Goal: Feedback & Contribution: Submit feedback/report problem

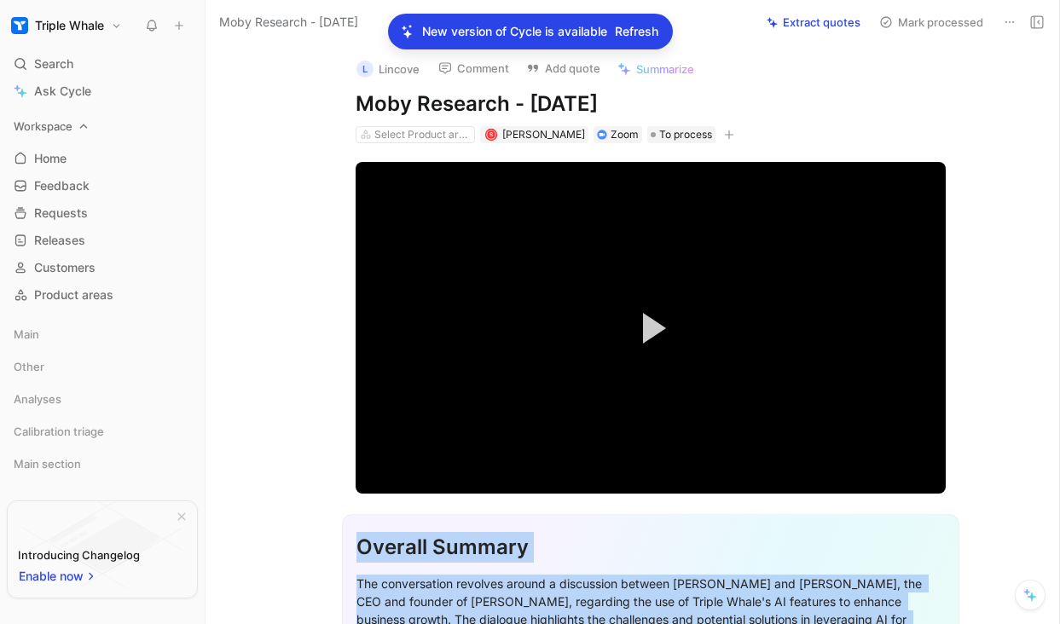
scroll to position [15612, 0]
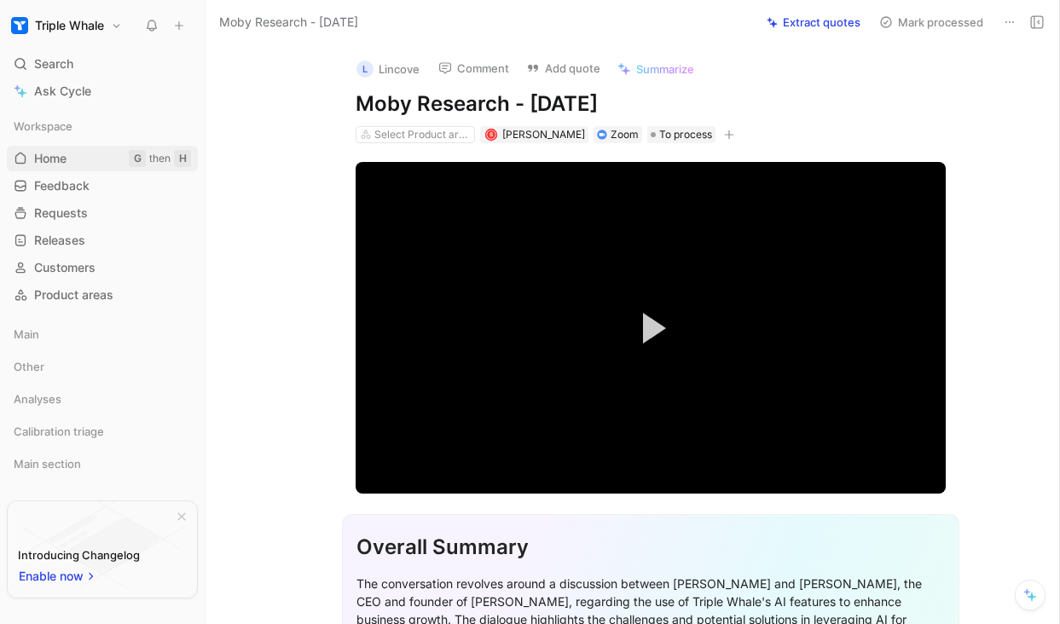
click at [94, 159] on link "Home G then H" at bounding box center [102, 159] width 191 height 26
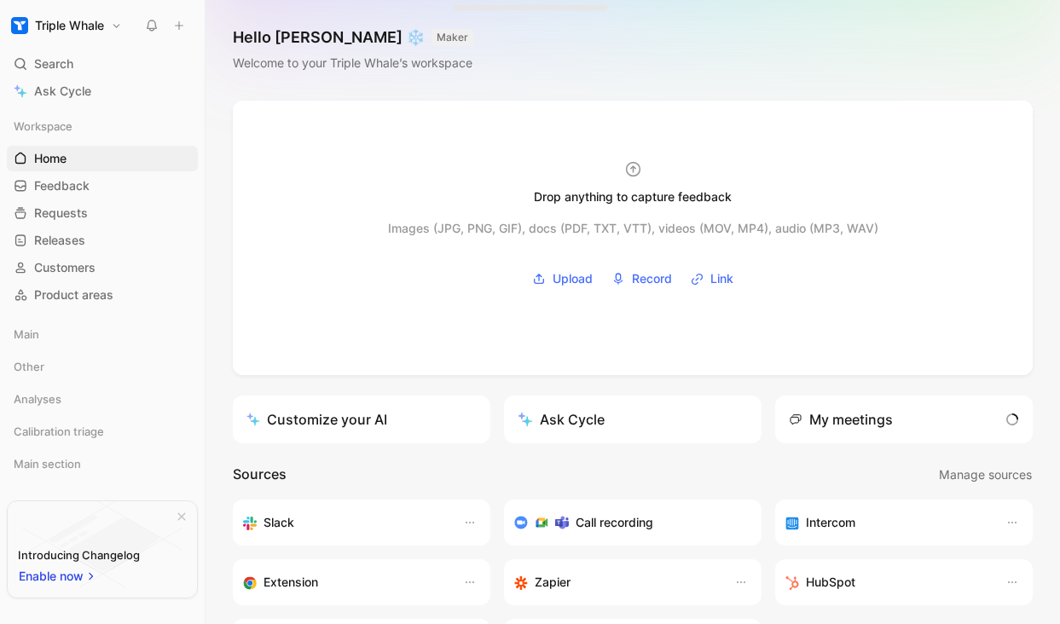
click at [101, 184] on link "Feedback G then F" at bounding box center [102, 186] width 191 height 26
click at [102, 188] on link "Feedback G then F" at bounding box center [102, 186] width 191 height 26
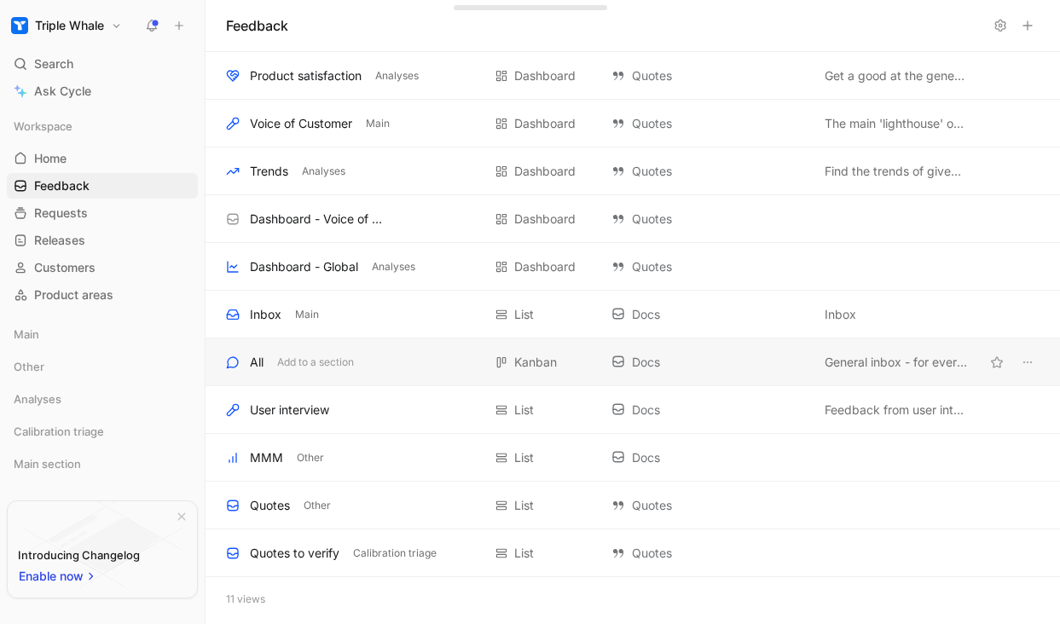
click at [252, 359] on div "All" at bounding box center [257, 362] width 14 height 20
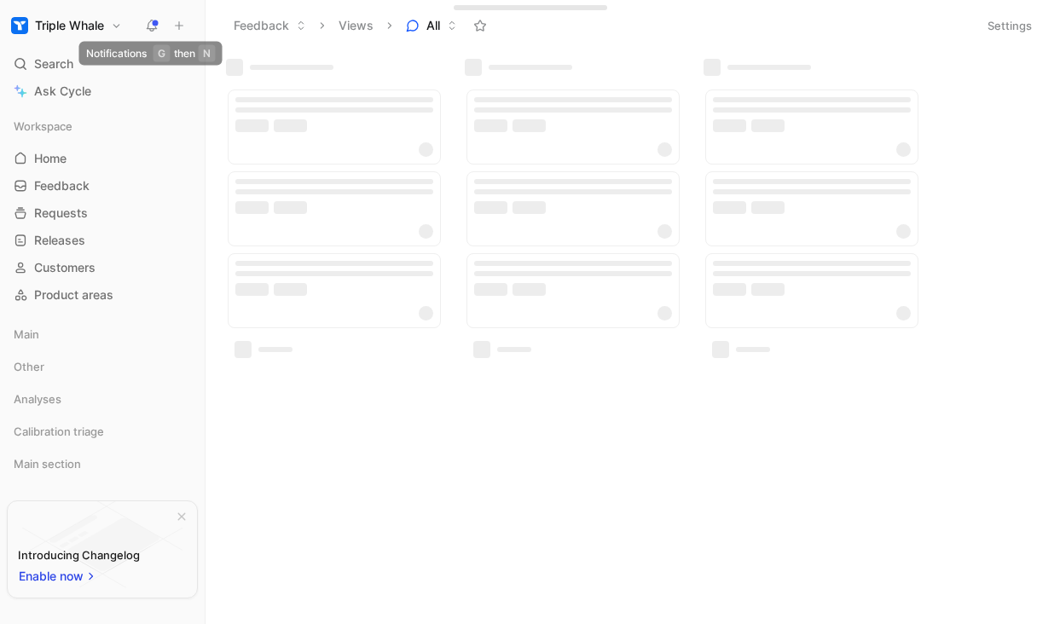
click at [149, 28] on use at bounding box center [153, 25] width 12 height 12
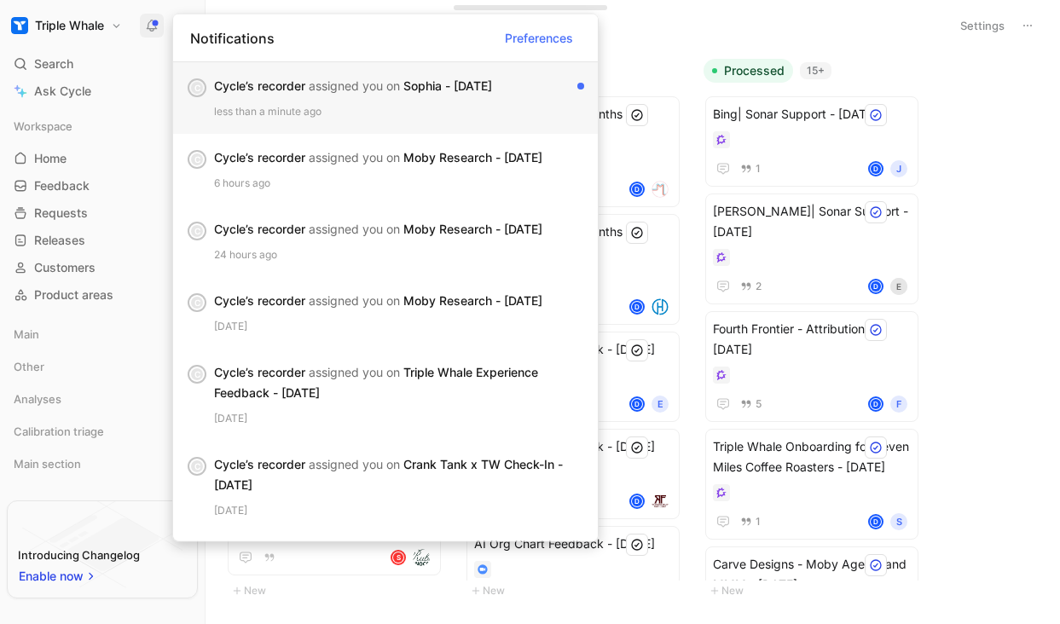
click at [331, 95] on div "Cycle’s recorder assigned you on Sophia - [DATE]" at bounding box center [392, 86] width 356 height 20
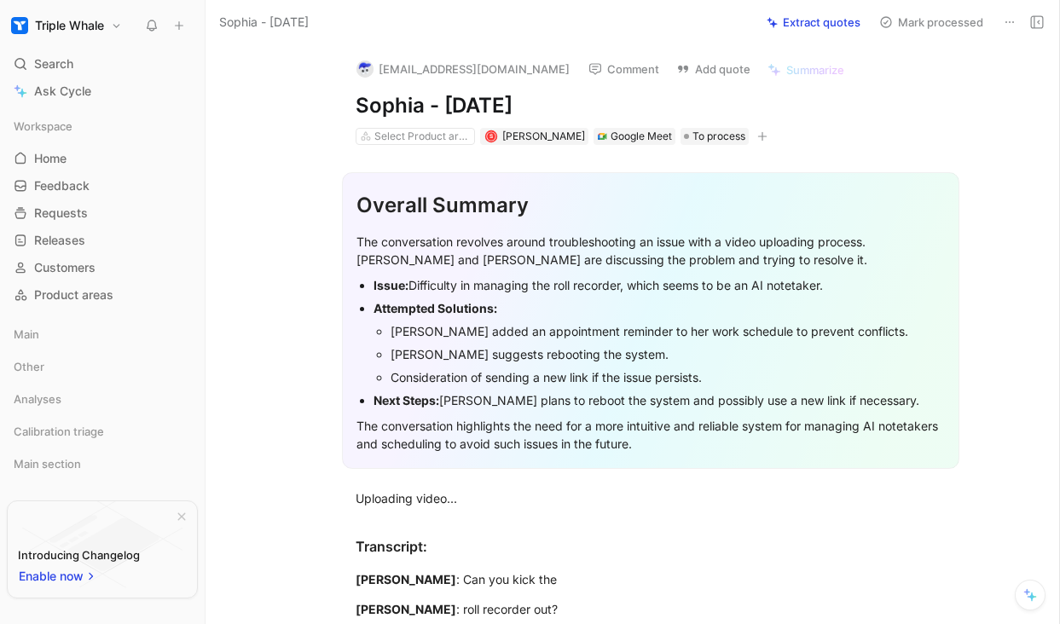
click at [1010, 18] on icon at bounding box center [1010, 22] width 14 height 14
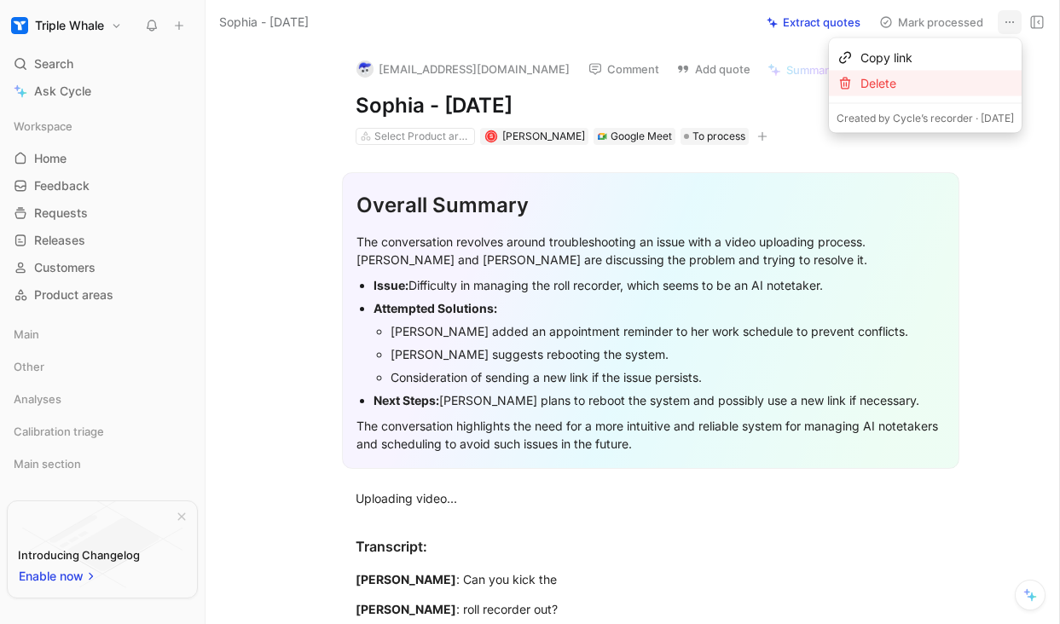
click at [886, 85] on div "Delete" at bounding box center [938, 83] width 154 height 20
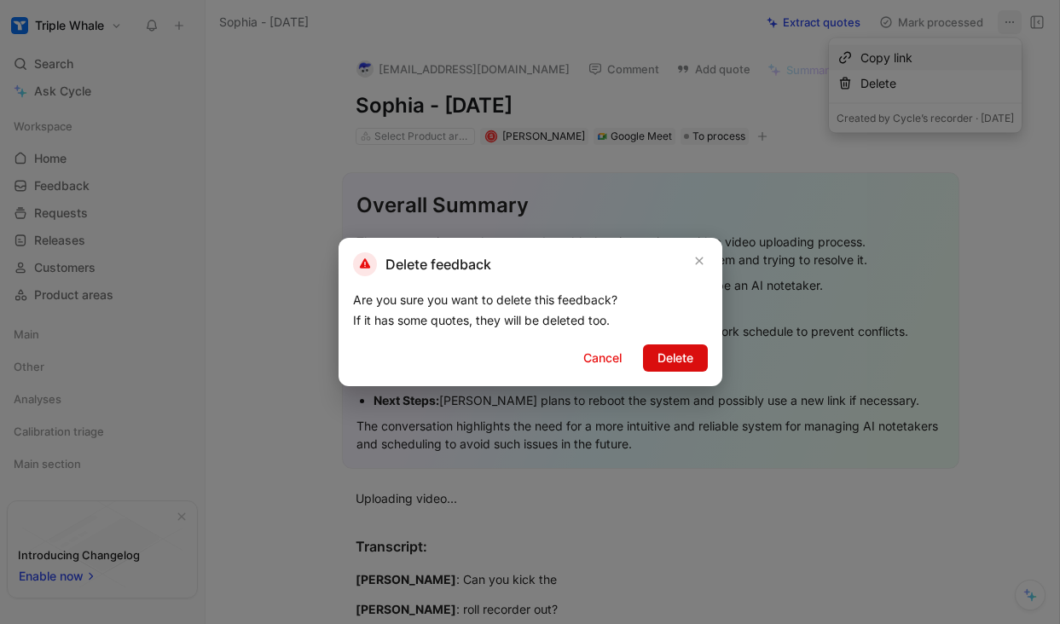
click at [683, 363] on span "Delete" at bounding box center [676, 358] width 36 height 20
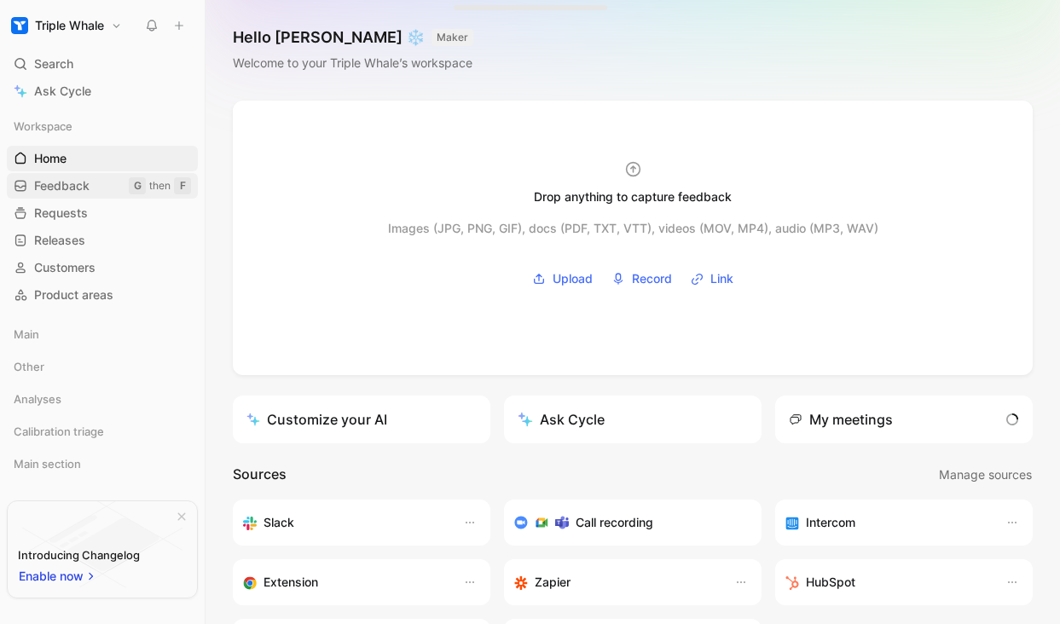
click at [70, 186] on span "Feedback" at bounding box center [61, 185] width 55 height 17
click at [70, 184] on span "Feedback" at bounding box center [61, 185] width 55 height 17
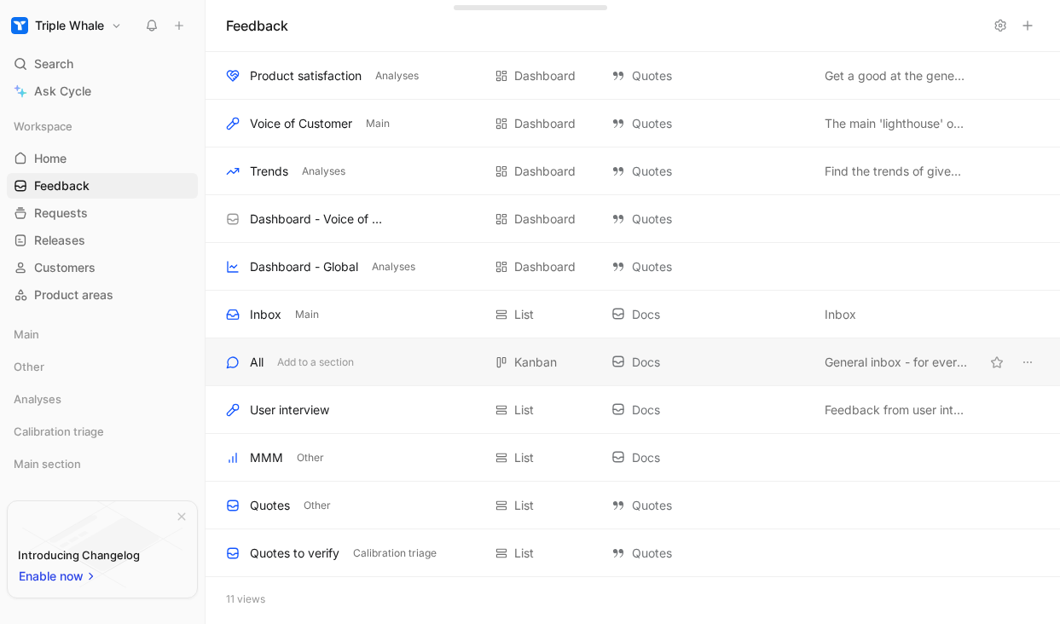
click at [270, 349] on div "All Add to a section Kanban Docs General inbox - for everyone" at bounding box center [633, 363] width 855 height 48
